Goal: Information Seeking & Learning: Learn about a topic

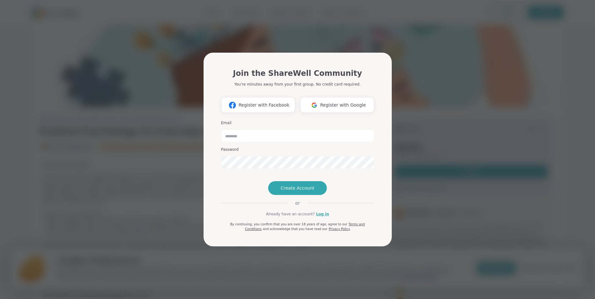
click at [439, 211] on div "Join the ShareWell Community You're minutes away from your first group. No cred…" at bounding box center [297, 149] width 587 height 299
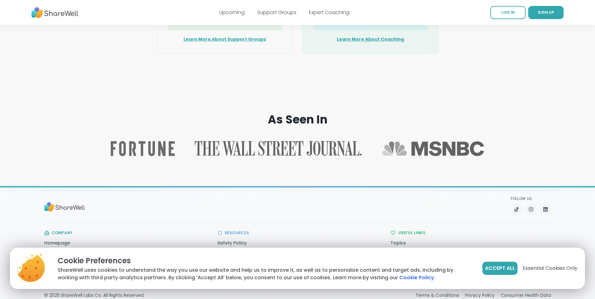
scroll to position [962, 0]
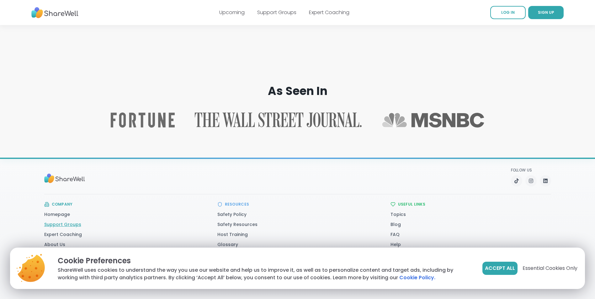
click at [69, 224] on link "Support Groups" at bounding box center [62, 224] width 37 height 6
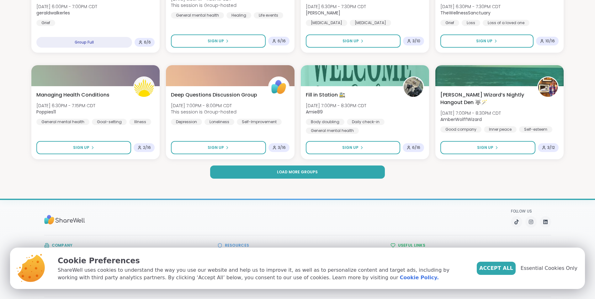
scroll to position [878, 0]
